Goal: Entertainment & Leisure: Consume media (video, audio)

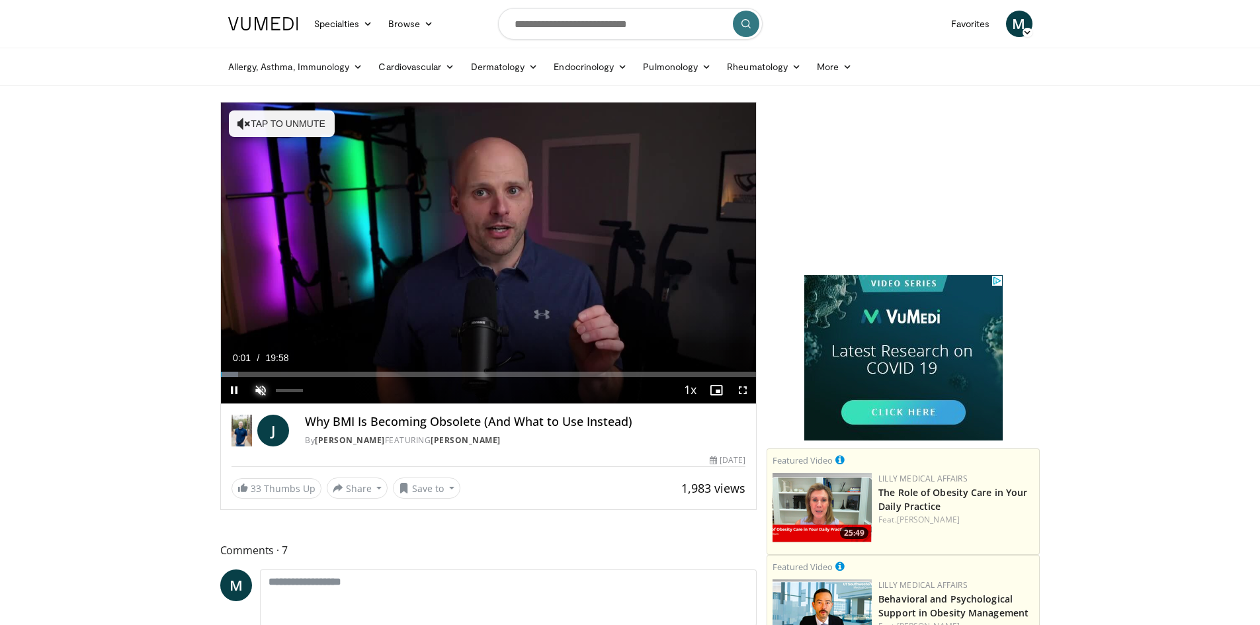
click at [261, 392] on span "Video Player" at bounding box center [260, 390] width 26 height 26
click at [236, 392] on span "Video Player" at bounding box center [234, 390] width 26 height 26
